Goal: Entertainment & Leisure: Consume media (video, audio)

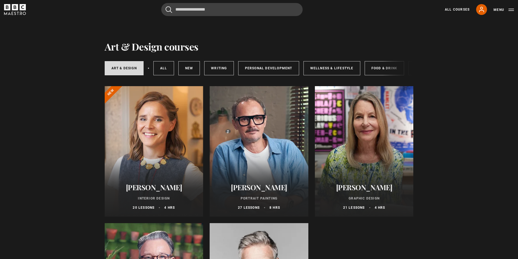
click at [252, 190] on h2 "[PERSON_NAME]" at bounding box center [259, 187] width 86 height 8
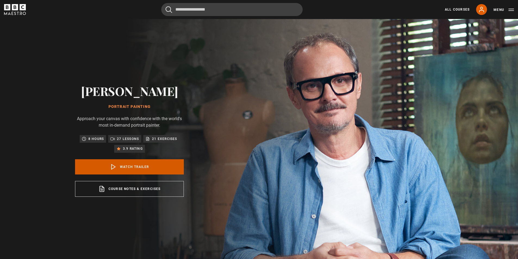
click at [133, 167] on link "Watch Trailer" at bounding box center [129, 166] width 109 height 15
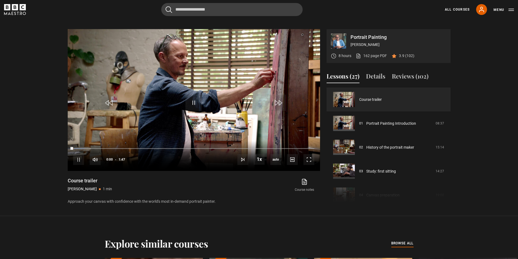
scroll to position [262, 0]
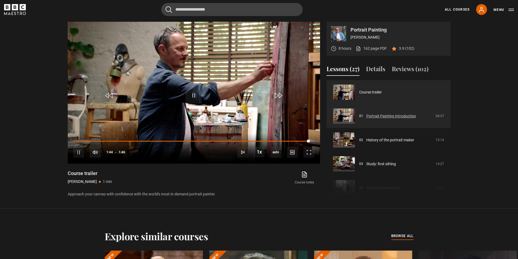
click at [380, 115] on link "Portrait Painting Introduction" at bounding box center [391, 116] width 50 height 6
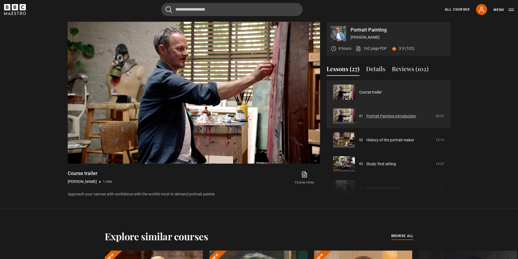
click at [380, 115] on link "Portrait Painting Introduction" at bounding box center [391, 116] width 50 height 6
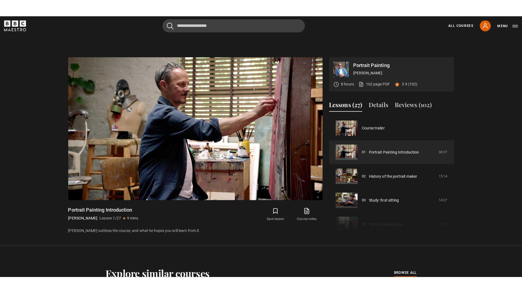
scroll to position [240, 0]
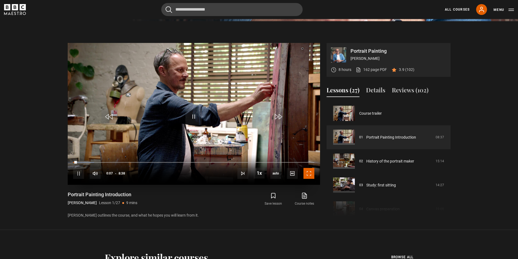
click at [306, 175] on span "Video Player" at bounding box center [308, 173] width 11 height 11
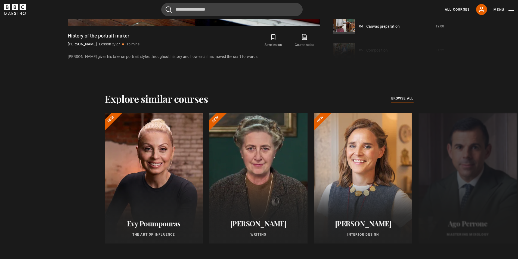
scroll to position [417, 0]
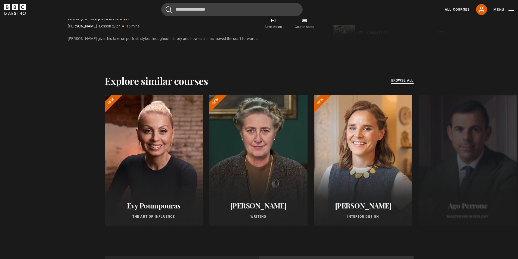
click at [405, 83] on span "browse all" at bounding box center [402, 80] width 22 height 5
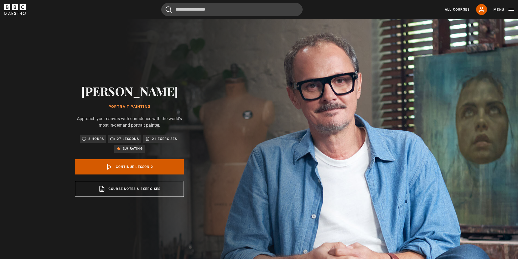
click at [145, 168] on link "Continue lesson 2" at bounding box center [129, 166] width 109 height 15
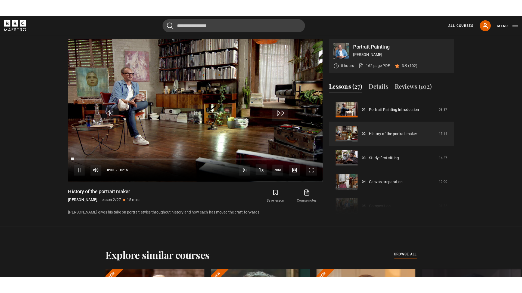
scroll to position [262, 0]
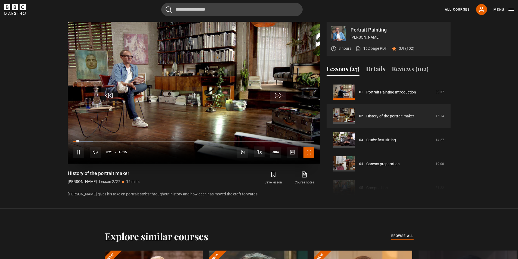
click at [309, 154] on span "Video Player" at bounding box center [308, 152] width 11 height 11
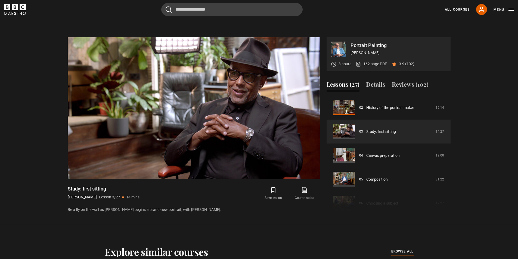
scroll to position [220, 0]
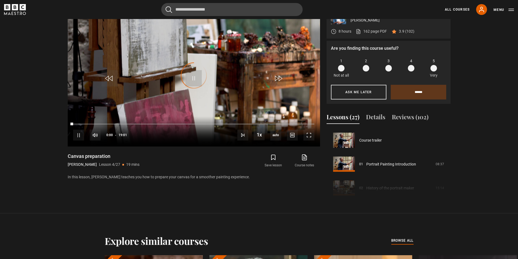
scroll to position [72, 0]
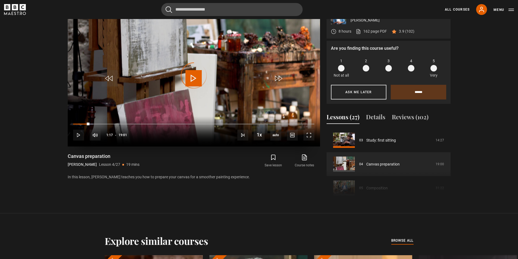
drag, startPoint x: 94, startPoint y: 125, endPoint x: 88, endPoint y: 130, distance: 8.1
click at [88, 130] on div "10s Skip Back 10 seconds Play 10s Skip Forward 10 seconds Loaded : 8.33% 01:22 …" at bounding box center [194, 131] width 252 height 30
click at [79, 135] on span "Video Player" at bounding box center [78, 135] width 11 height 11
click at [195, 79] on span "Video Player" at bounding box center [193, 78] width 16 height 16
click at [195, 78] on span "Video Player" at bounding box center [193, 78] width 16 height 16
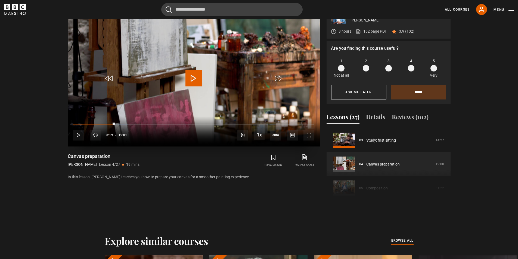
click at [194, 80] on span "Video Player" at bounding box center [193, 78] width 16 height 16
click at [78, 135] on span "Video Player" at bounding box center [78, 135] width 11 height 11
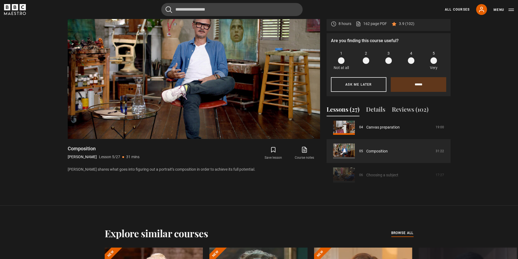
scroll to position [282, 0]
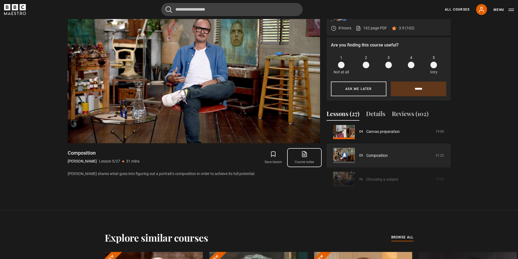
click at [307, 157] on link "Course notes opens in new tab" at bounding box center [304, 158] width 31 height 16
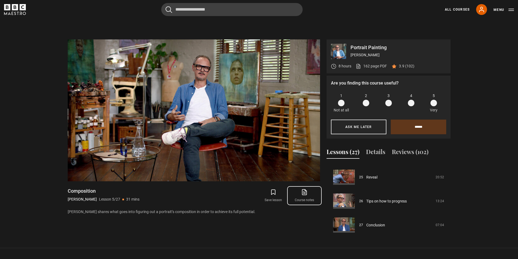
scroll to position [0, 0]
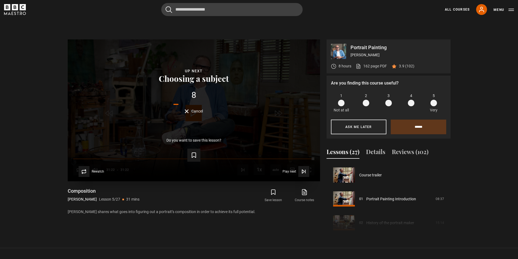
click at [285, 158] on form "Save lesson" at bounding box center [193, 153] width 235 height 15
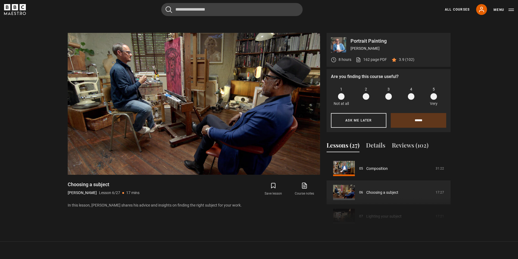
scroll to position [247, 0]
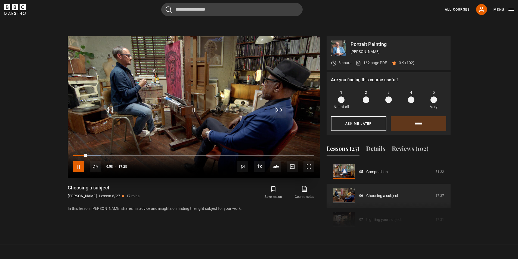
click at [79, 168] on span "Video Player" at bounding box center [78, 166] width 11 height 11
click at [77, 165] on span "Video Player" at bounding box center [78, 166] width 11 height 11
click at [273, 191] on icon "submit" at bounding box center [273, 189] width 7 height 7
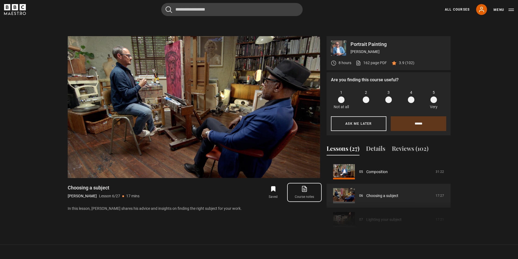
click at [304, 193] on link "Course notes opens in new tab" at bounding box center [304, 193] width 31 height 16
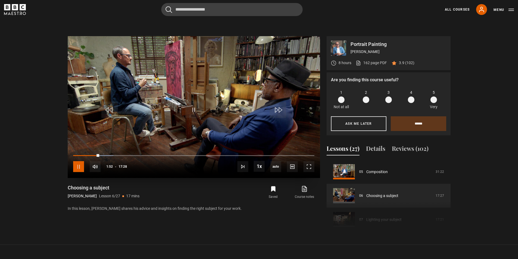
click at [80, 167] on span "Video Player" at bounding box center [78, 166] width 11 height 11
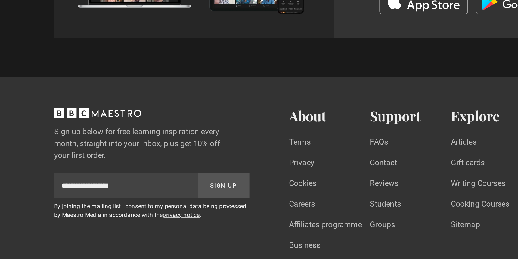
scroll to position [671, 0]
